Goal: Check status

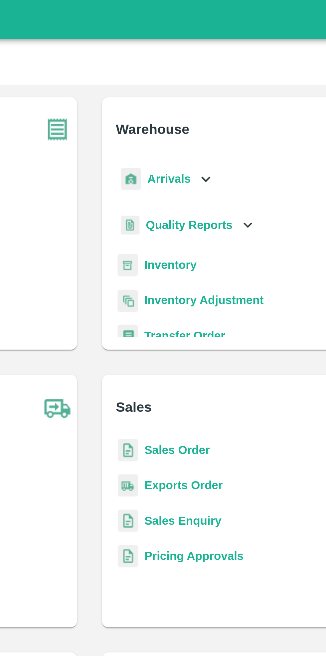
click at [208, 73] on icon at bounding box center [211, 75] width 7 height 7
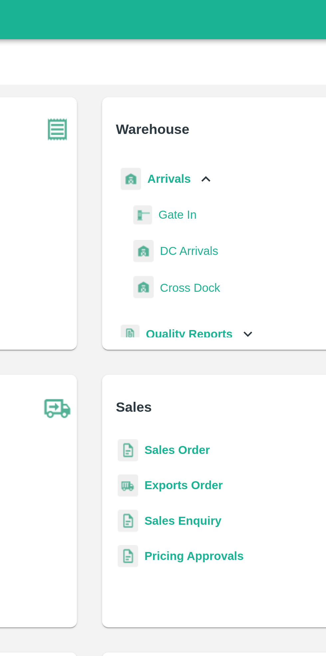
click at [209, 107] on span "DC Arrivals" at bounding box center [205, 106] width 25 height 7
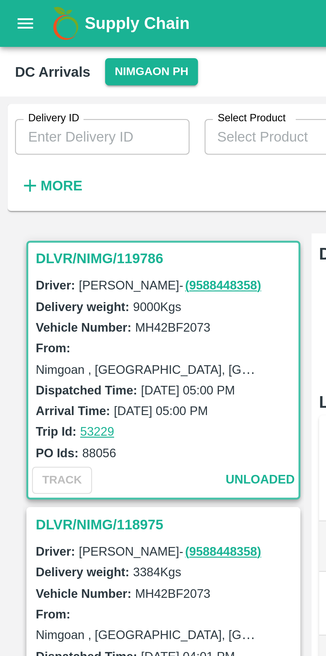
click at [59, 25] on button "Nimgaon PH" at bounding box center [53, 26] width 33 height 10
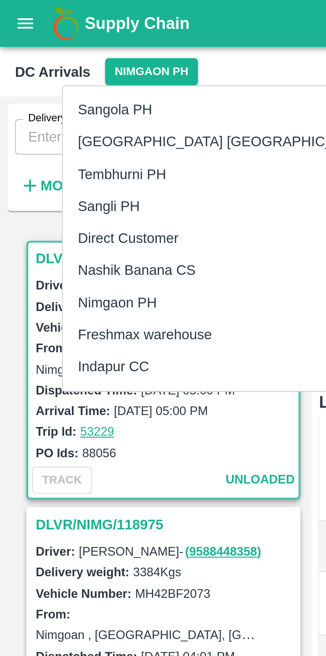
click at [66, 95] on li "Nashik Banana CS" at bounding box center [79, 95] width 115 height 11
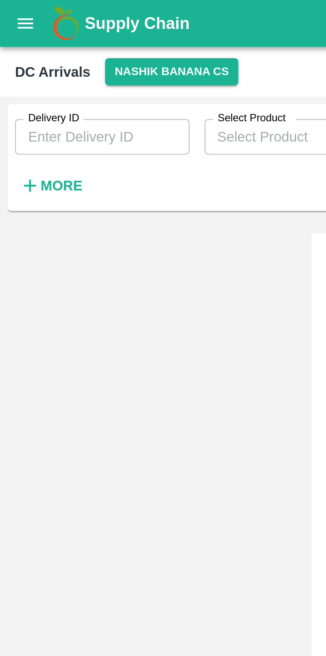
click at [16, 65] on strong "More" at bounding box center [21, 65] width 15 height 5
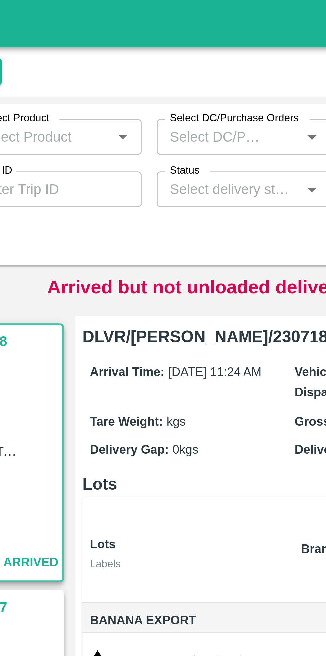
click at [174, 68] on input "Status" at bounding box center [164, 67] width 47 height 9
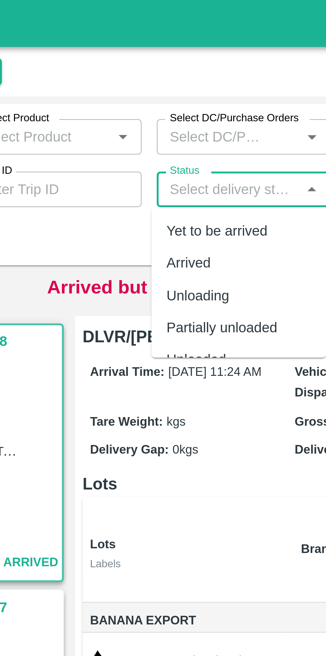
click at [169, 83] on div "Yet to be arrived" at bounding box center [161, 81] width 36 height 7
type input "Yet to be arrived"
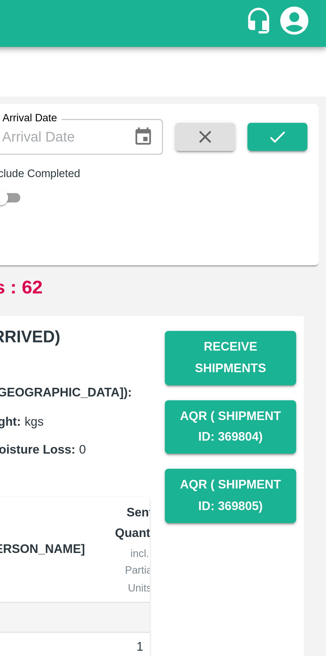
click at [309, 48] on icon "submit" at bounding box center [308, 48] width 7 height 7
